Goal: Task Accomplishment & Management: Use online tool/utility

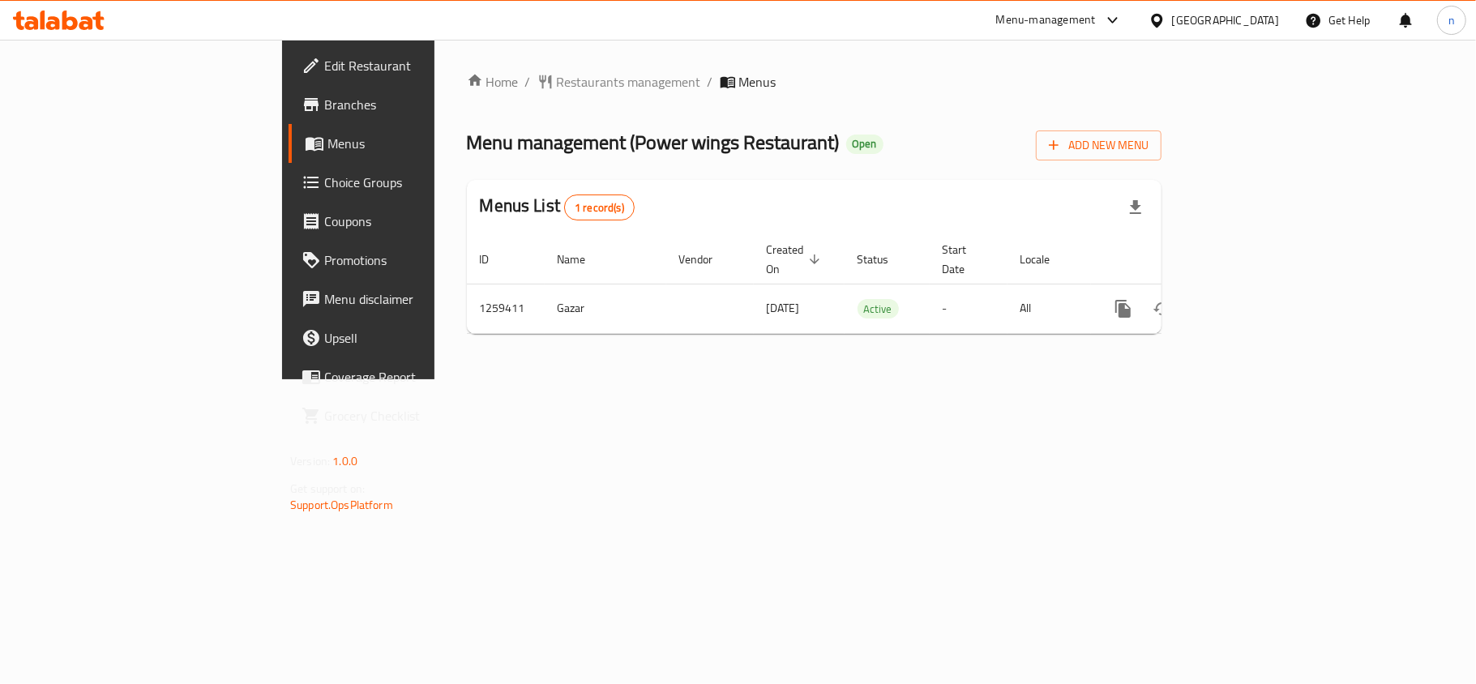
click at [324, 180] on span "Choice Groups" at bounding box center [419, 182] width 191 height 19
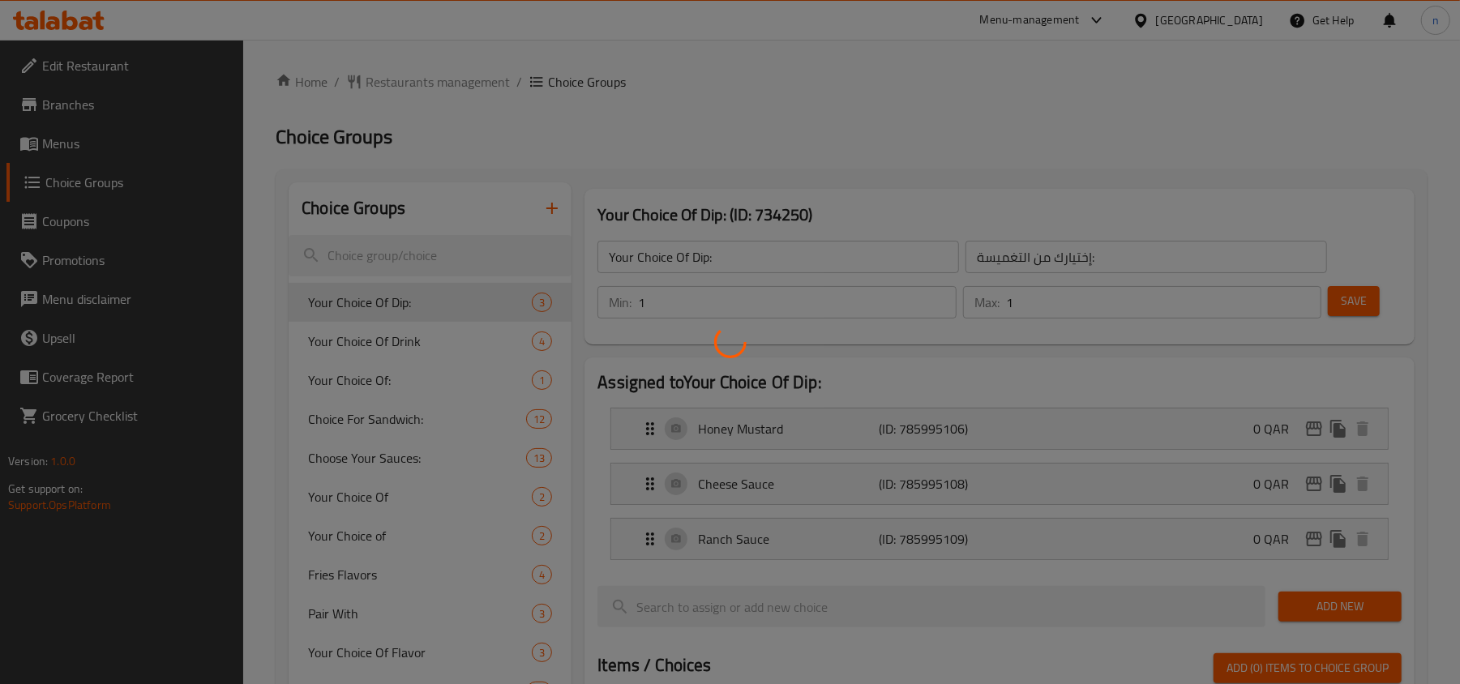
click at [462, 250] on div at bounding box center [730, 342] width 1460 height 684
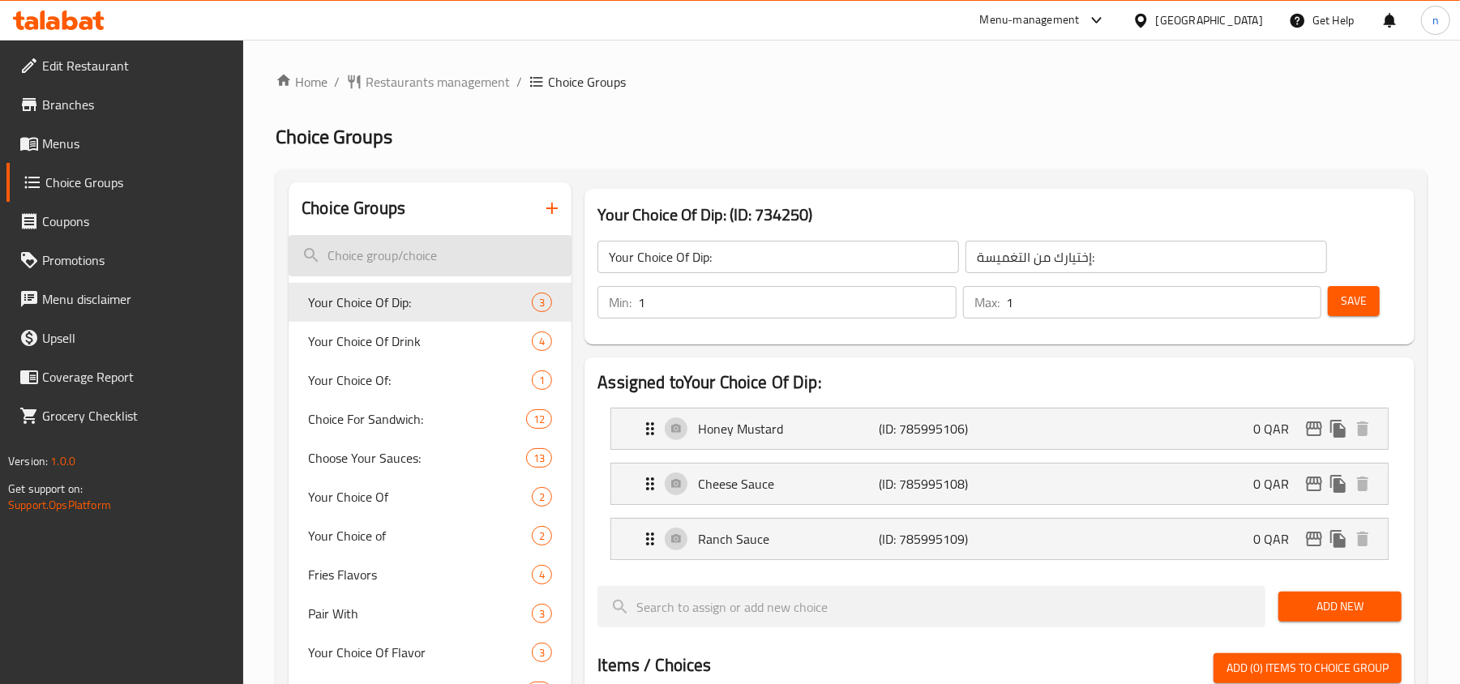
click at [381, 244] on input "search" at bounding box center [430, 255] width 283 height 41
paste input "Your choice of flavor"
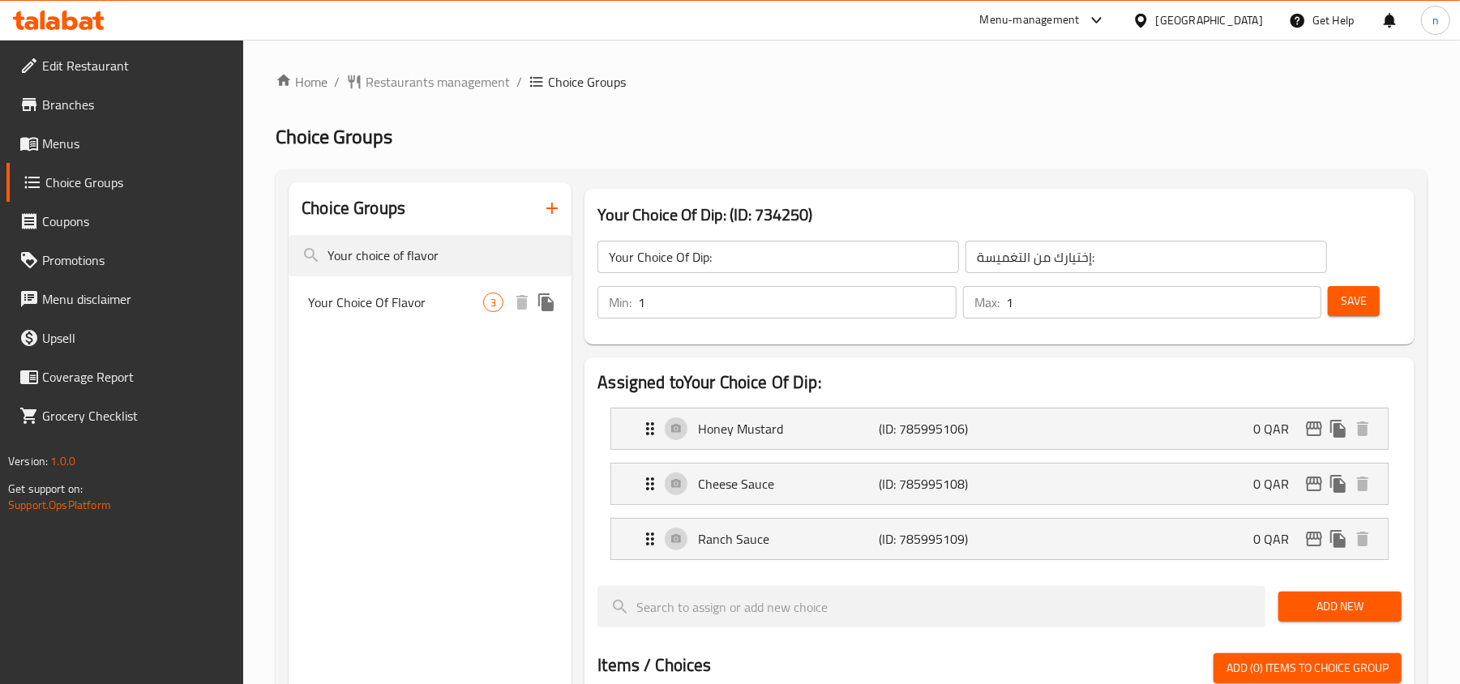
type input "Your choice of flavor"
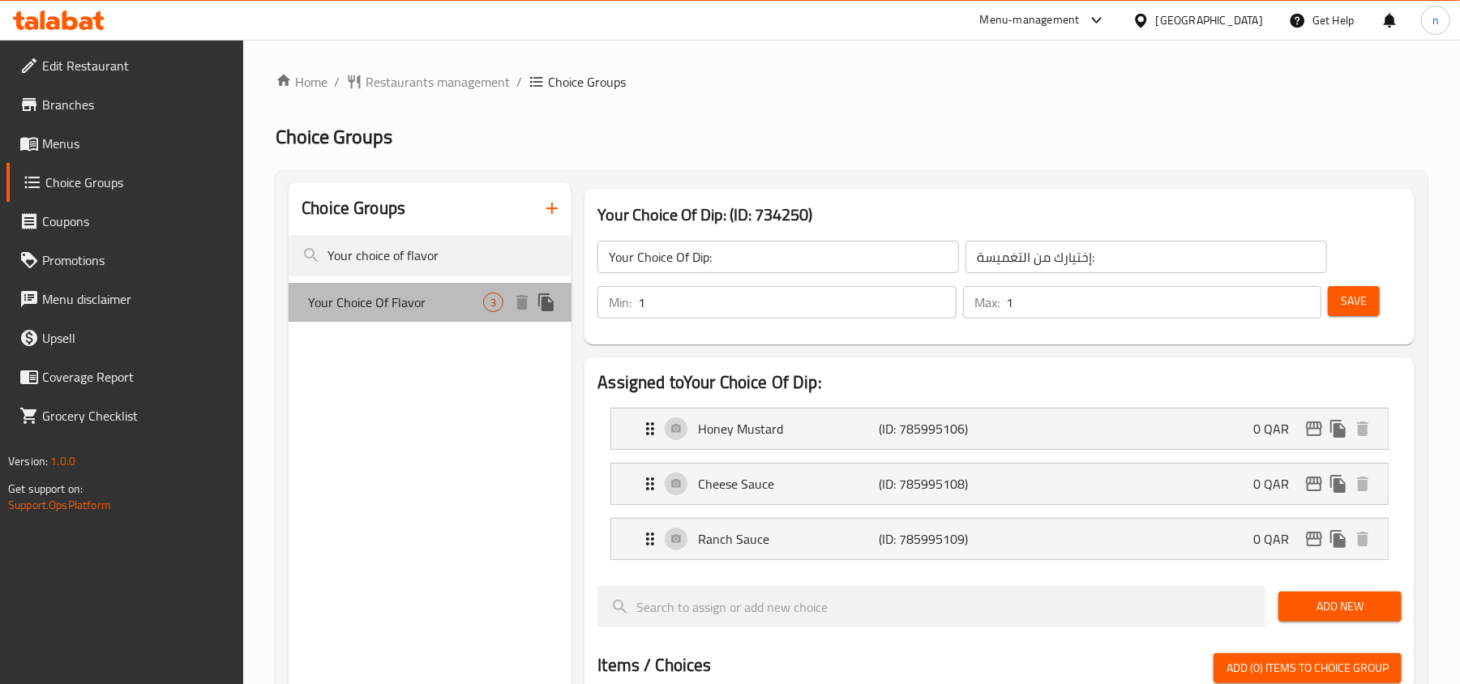
click at [374, 309] on span "Your Choice Of Flavor" at bounding box center [395, 302] width 175 height 19
type input "Your Choice Of Flavor"
type input "اختيارك من لنكهة"
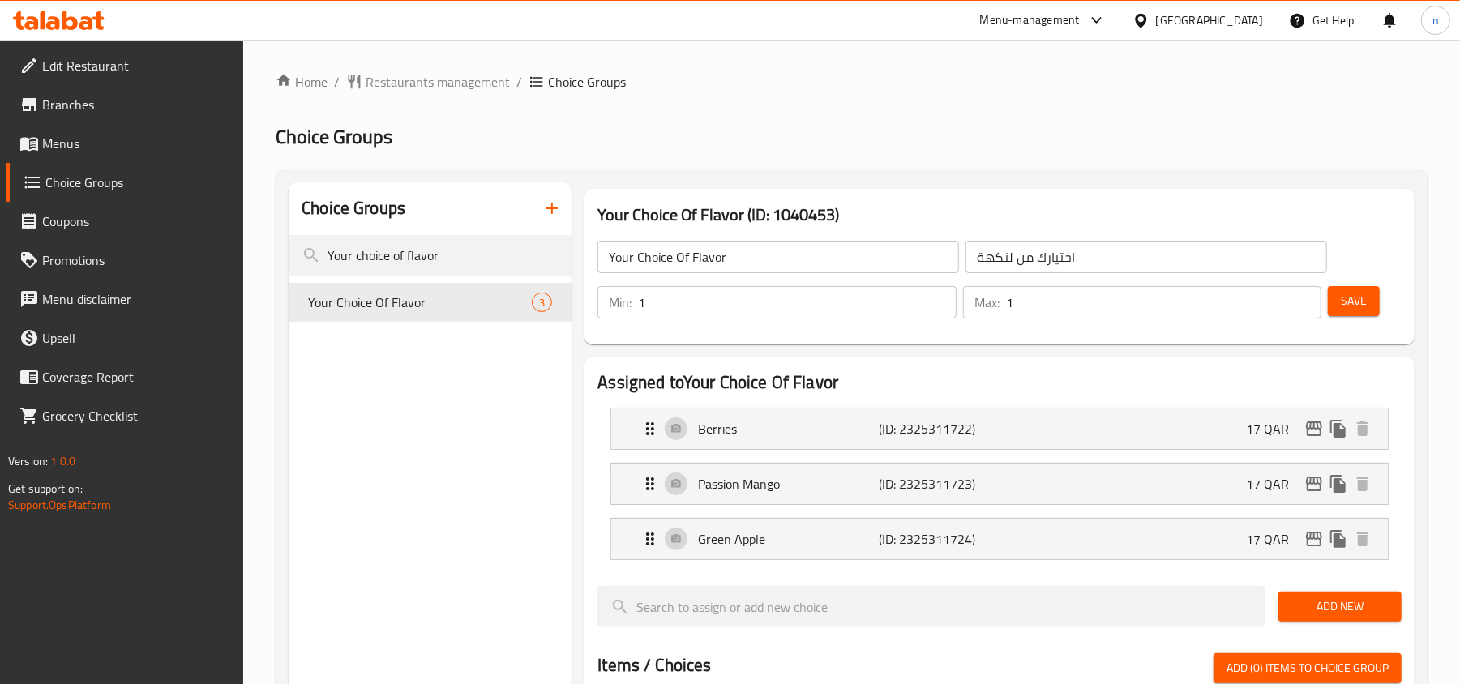
scroll to position [108, 0]
